Goal: Information Seeking & Learning: Learn about a topic

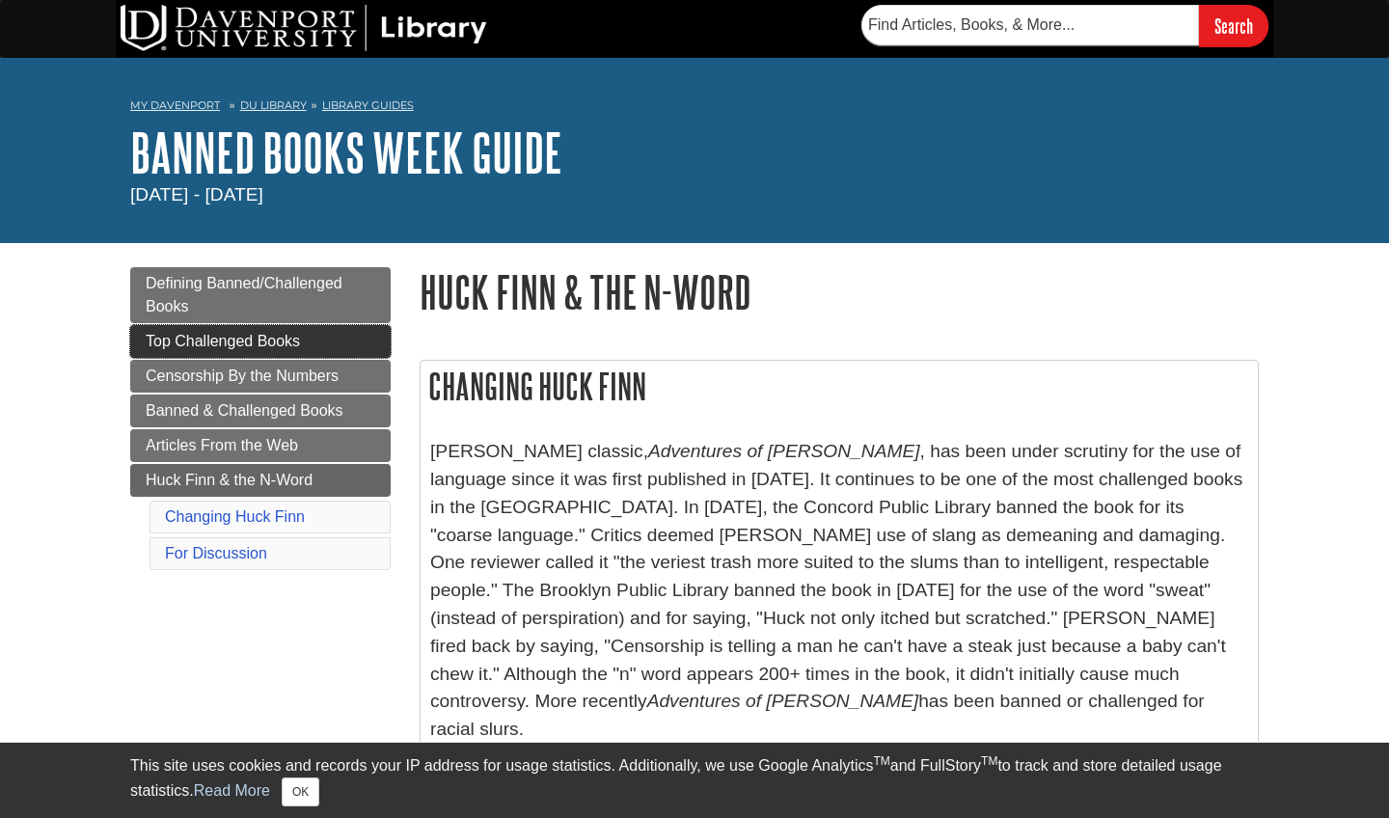
click at [248, 342] on span "Top Challenged Books" at bounding box center [223, 341] width 154 height 16
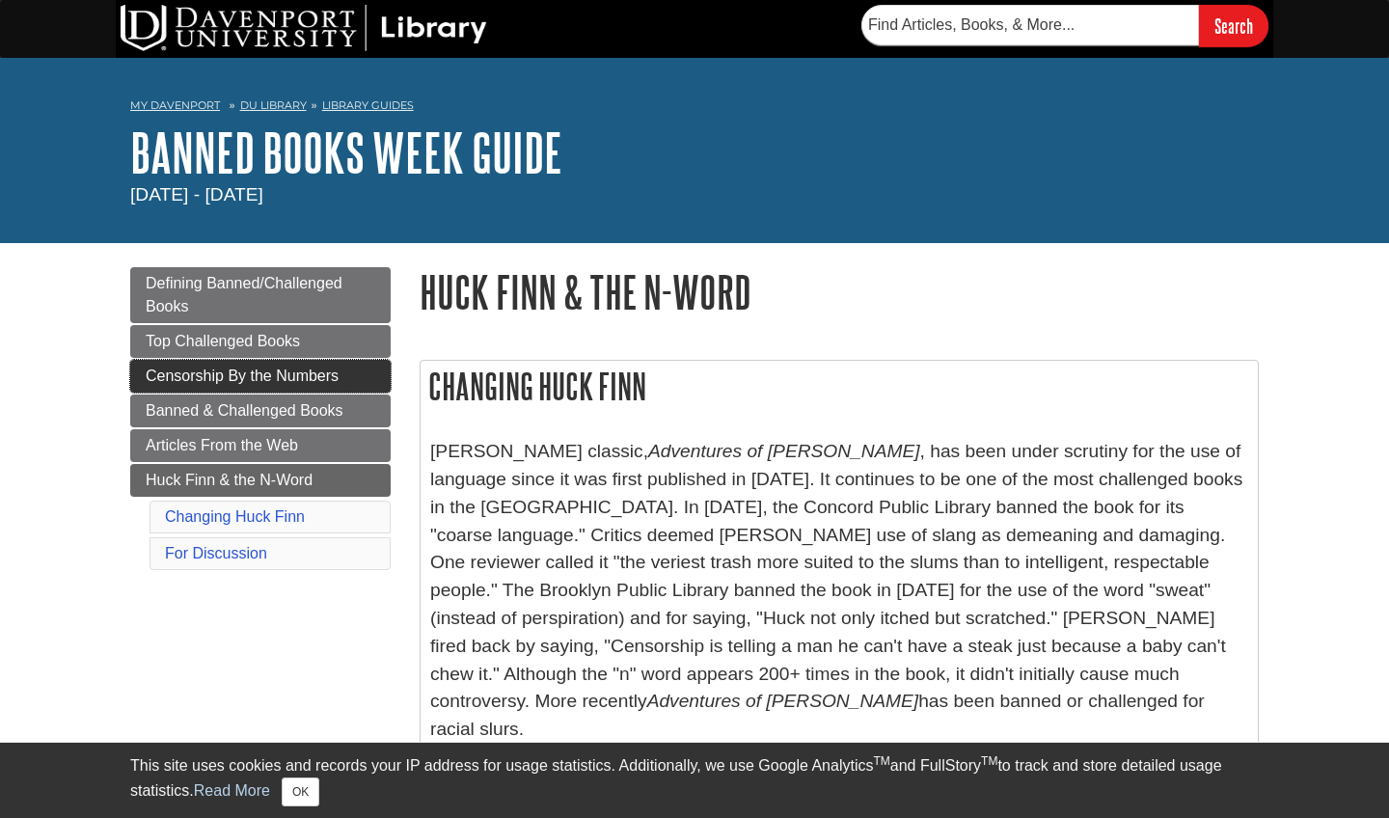
click at [293, 370] on span "Censorship By the Numbers" at bounding box center [242, 375] width 193 height 16
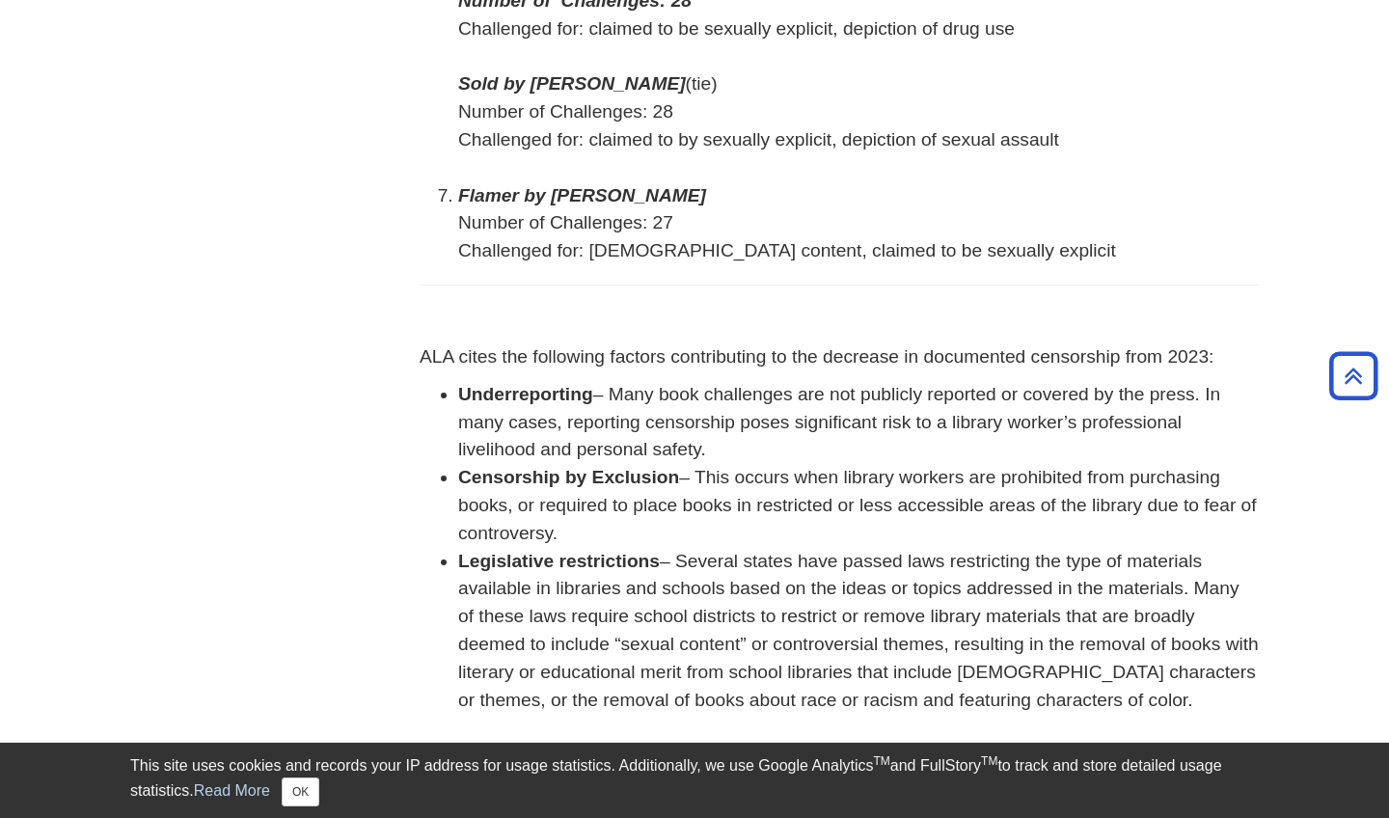
scroll to position [1414, 0]
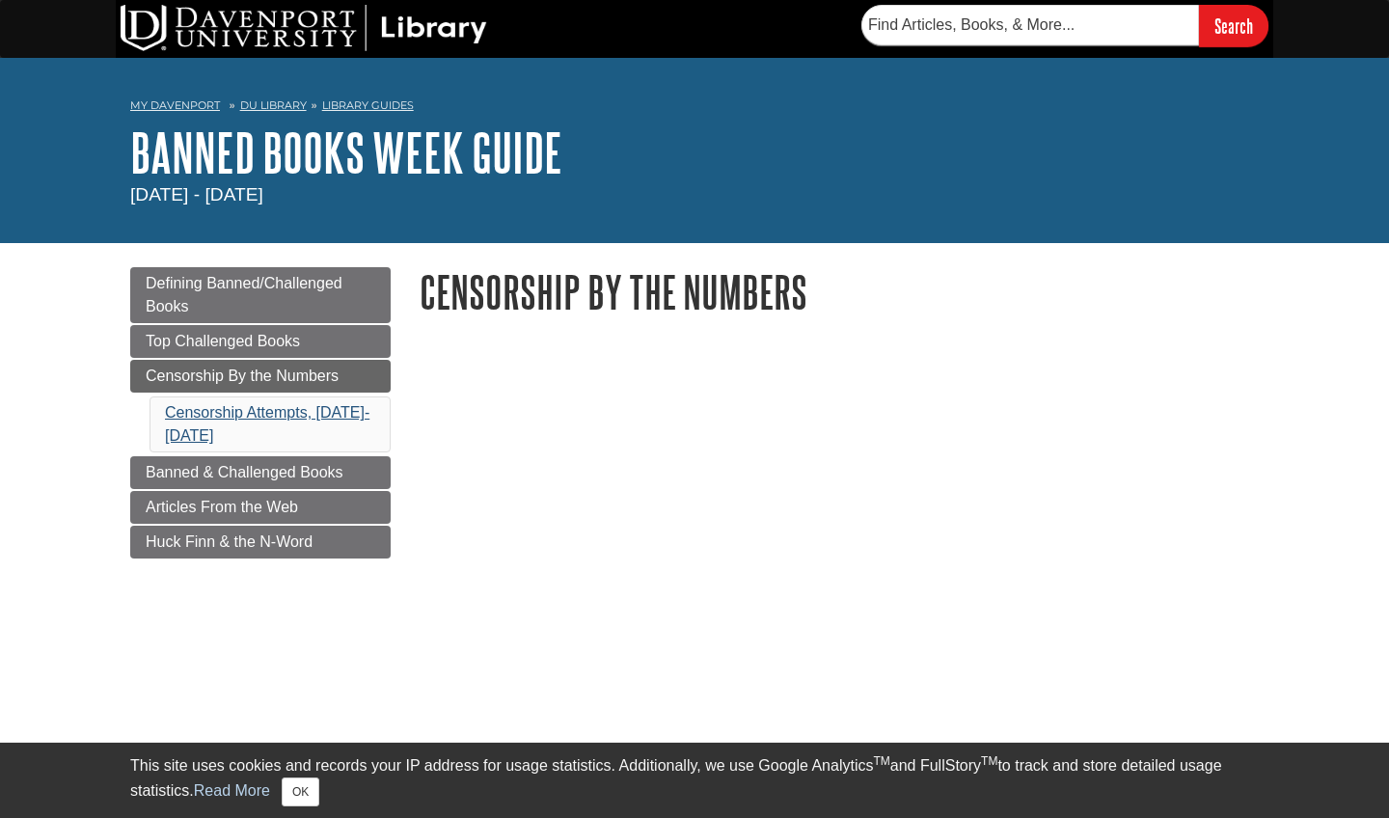
click at [296, 409] on link "Censorship Attempts, 2015-2024" at bounding box center [267, 424] width 204 height 40
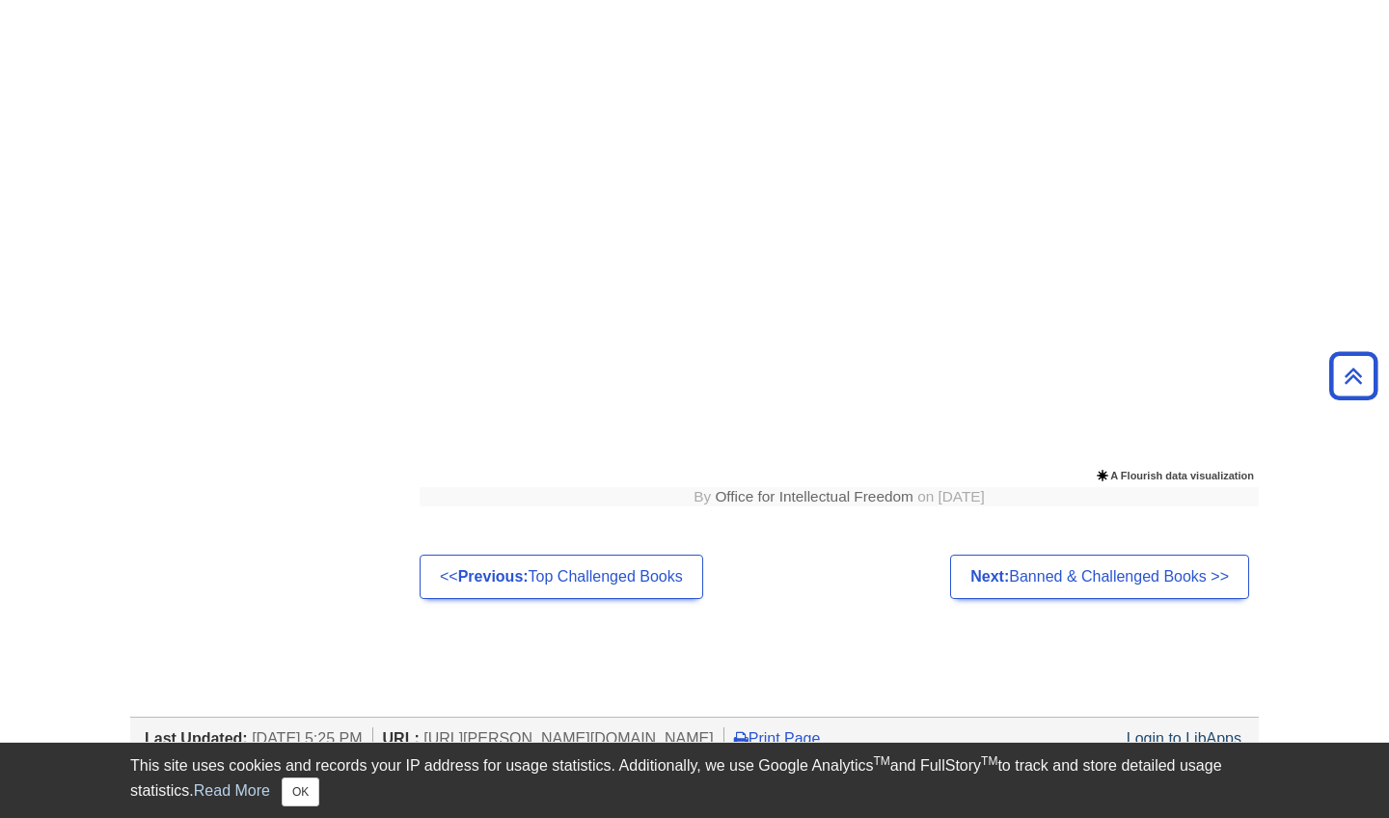
scroll to position [653, 0]
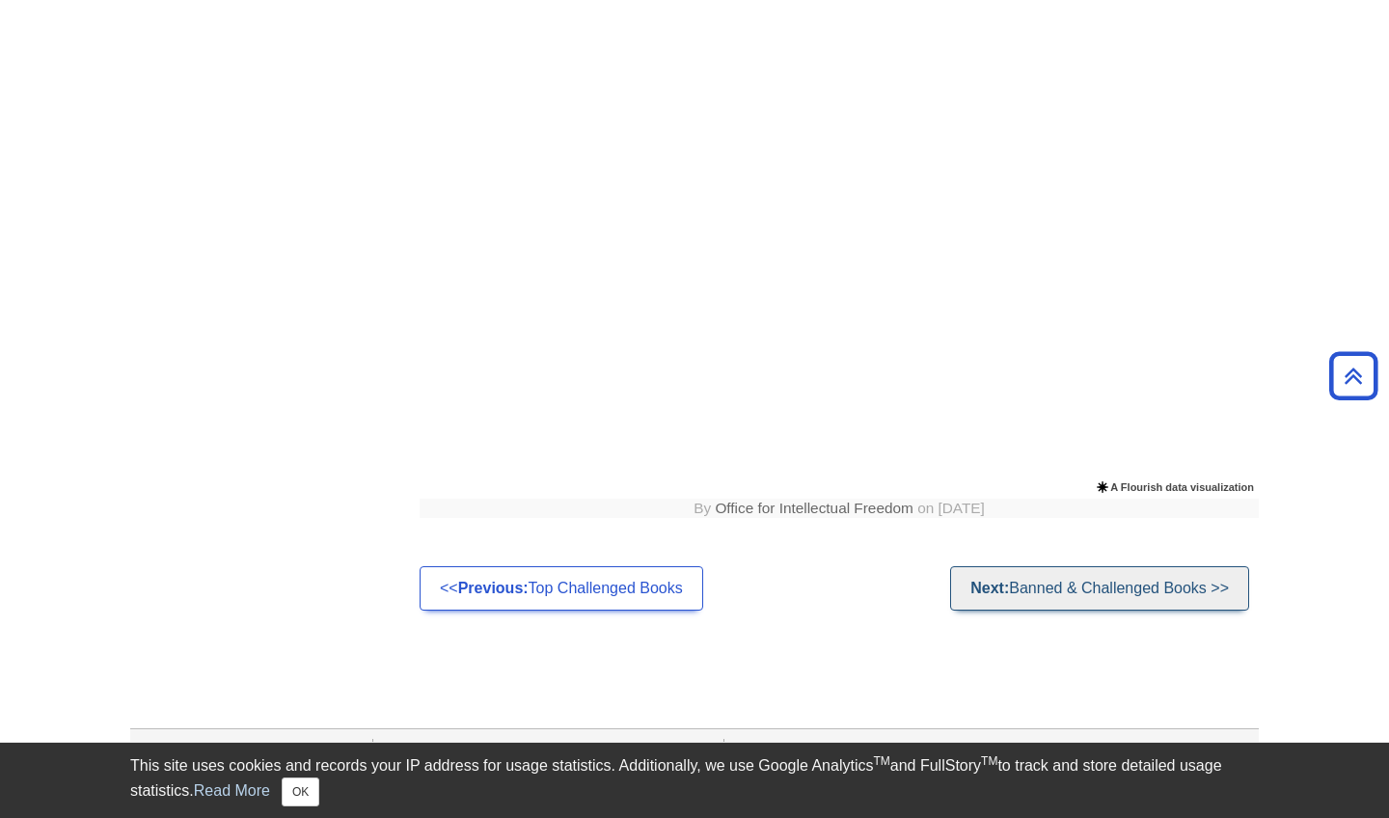
click at [1100, 586] on link "Next: Banned & Challenged Books >>" at bounding box center [1099, 588] width 299 height 44
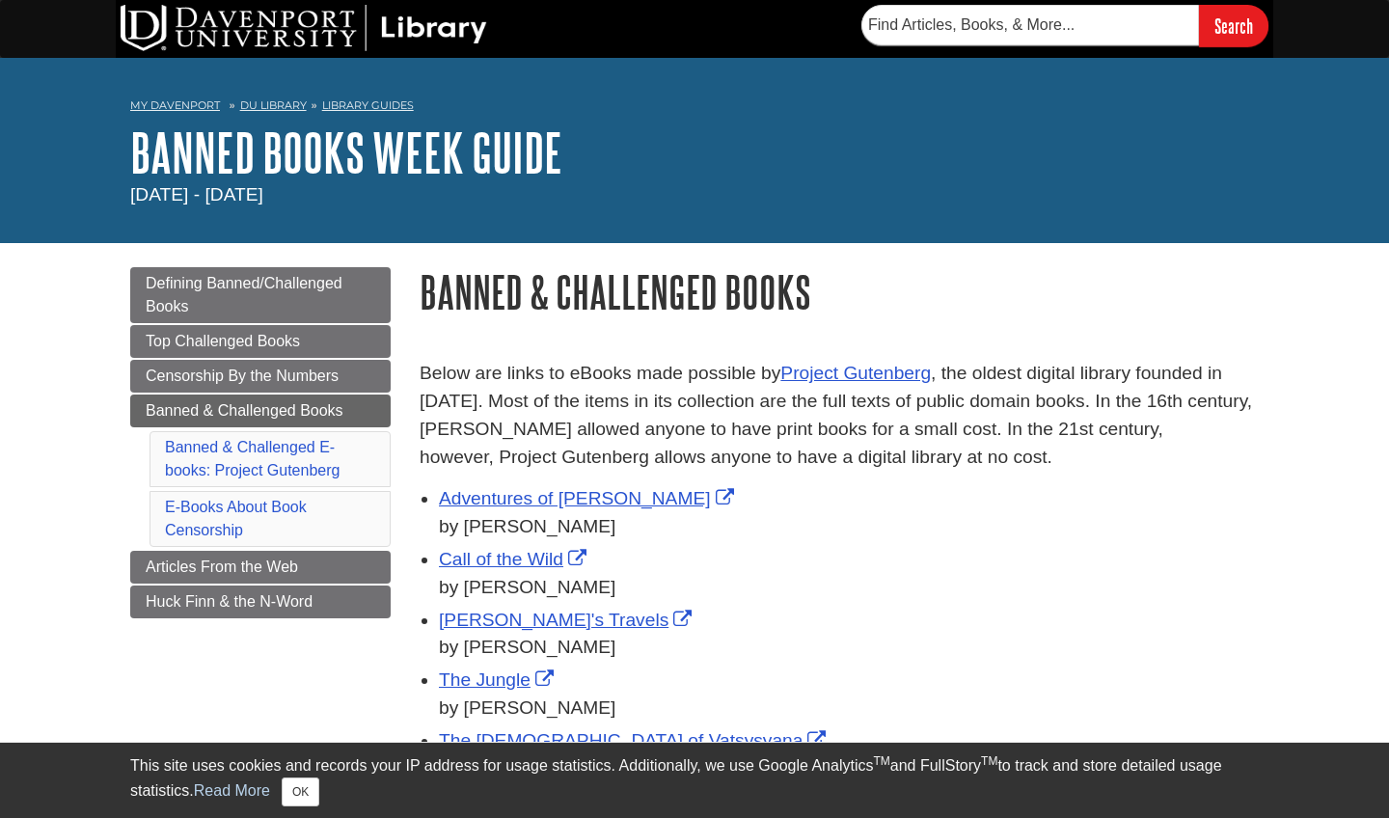
click at [904, 549] on div "Call of the Wild by [PERSON_NAME]" at bounding box center [849, 574] width 820 height 56
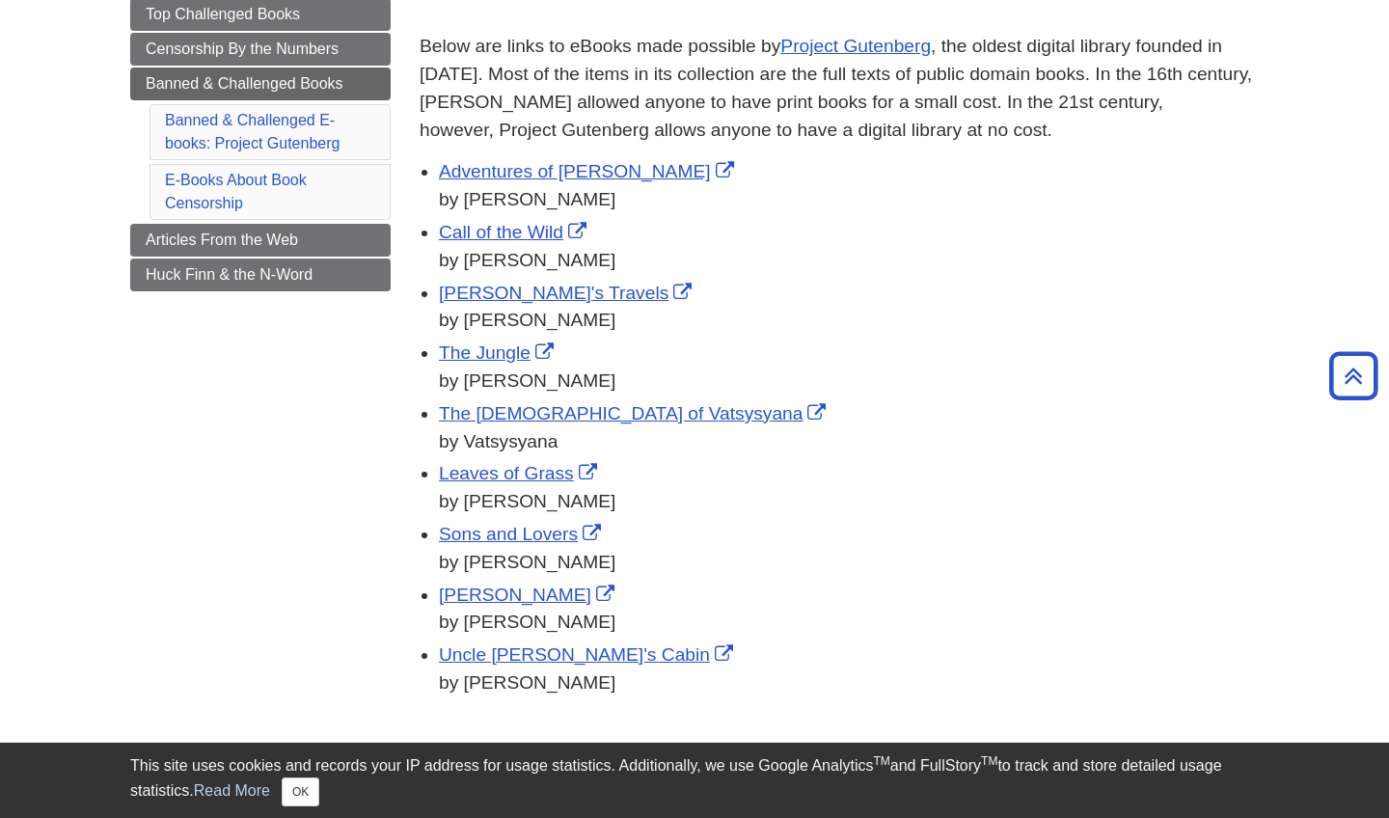
scroll to position [309, 0]
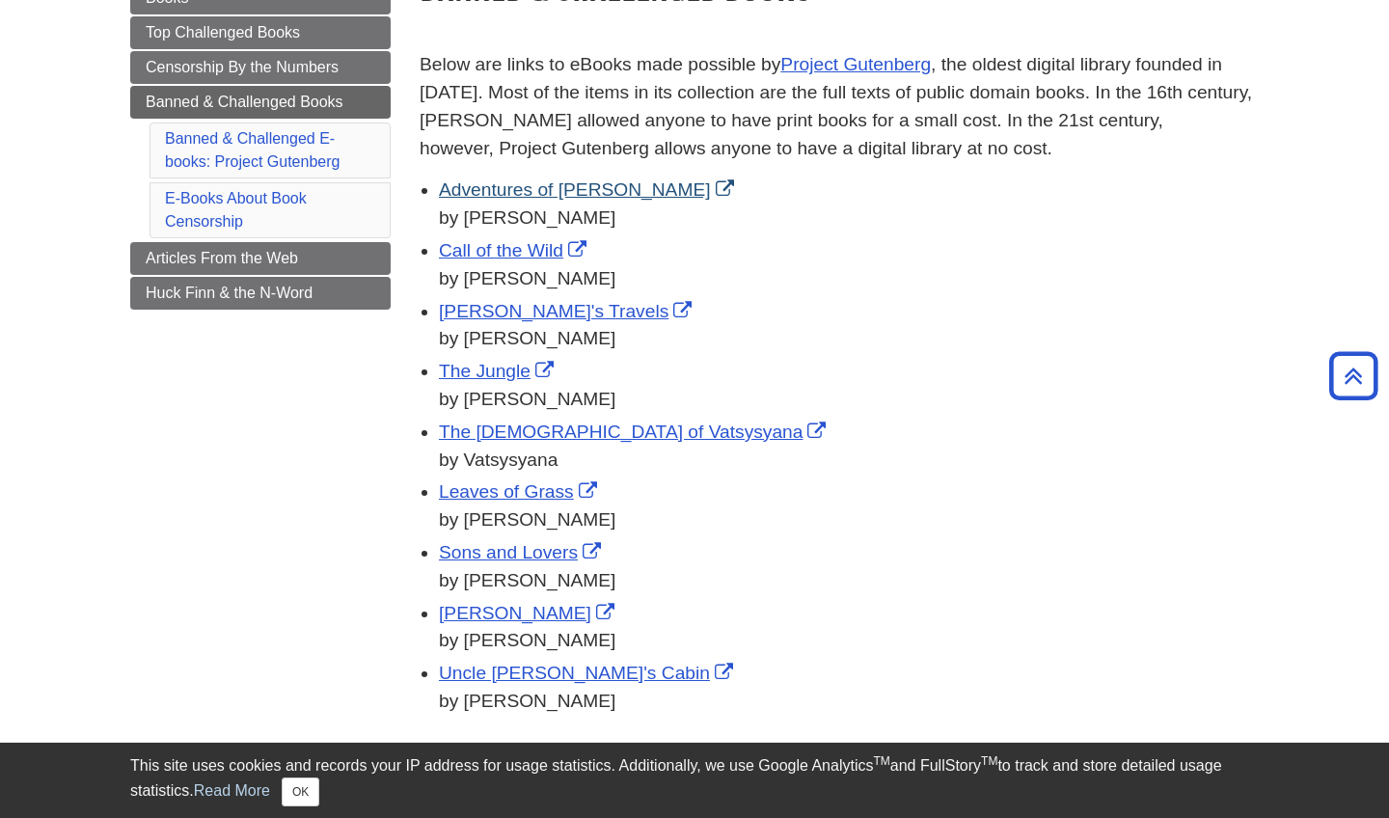
click at [630, 186] on link "Adventures of [PERSON_NAME]" at bounding box center [589, 189] width 300 height 20
